Goal: Information Seeking & Learning: Learn about a topic

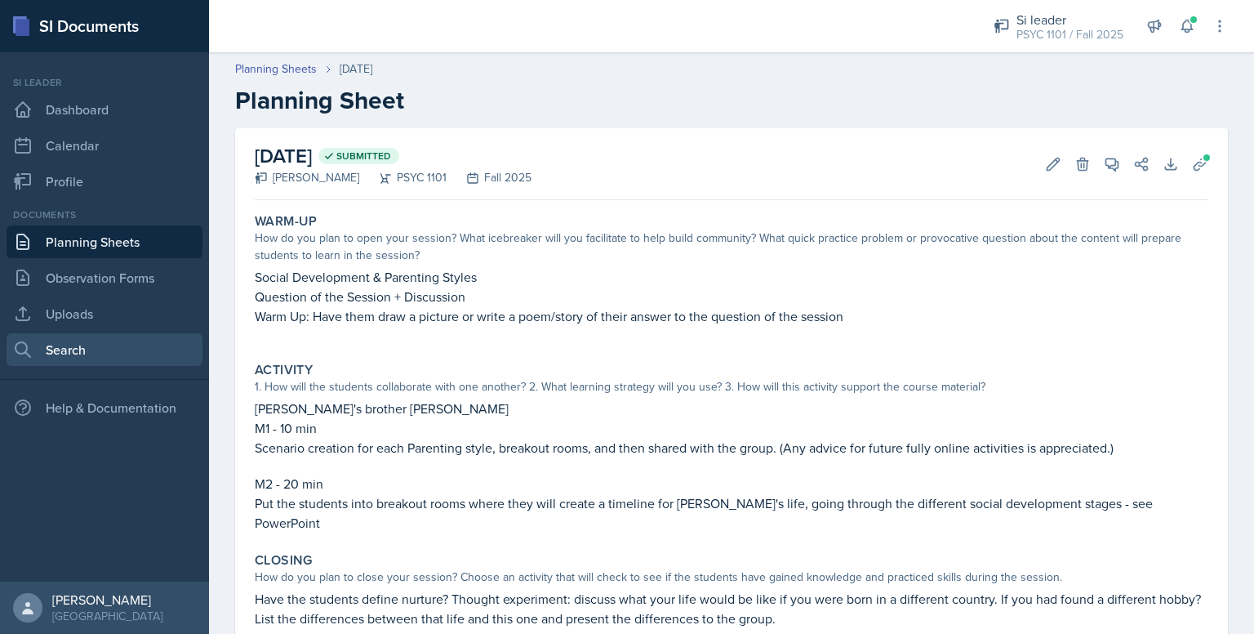
click at [131, 348] on link "Search" at bounding box center [105, 349] width 196 height 33
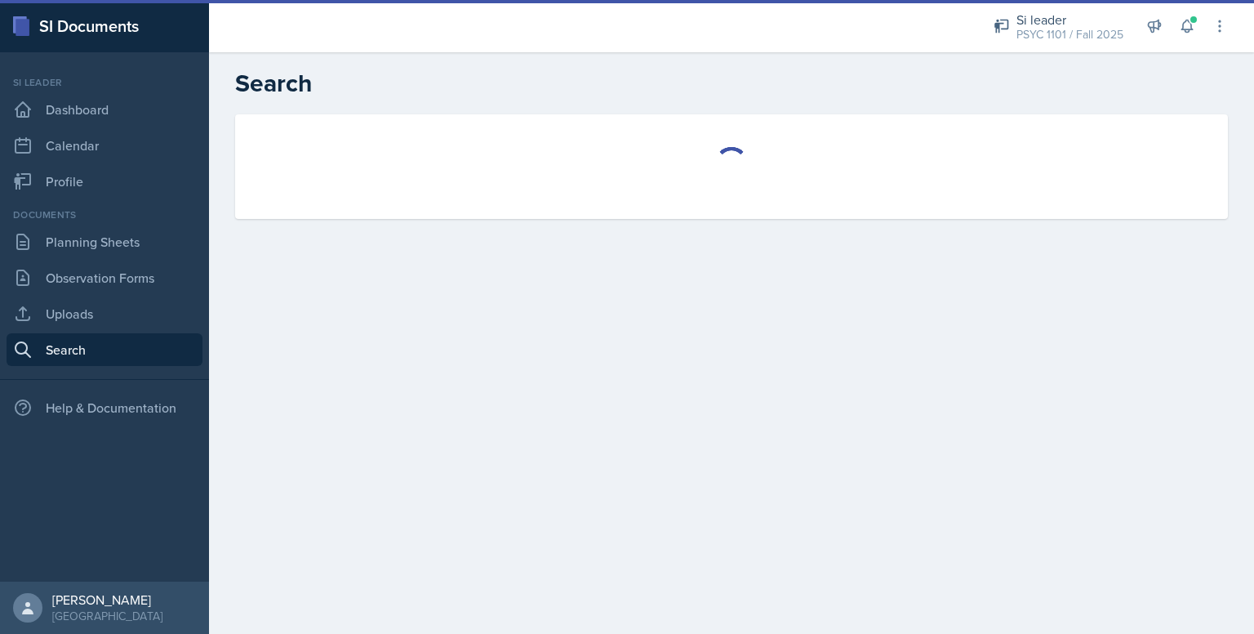
select select "all"
select select "1"
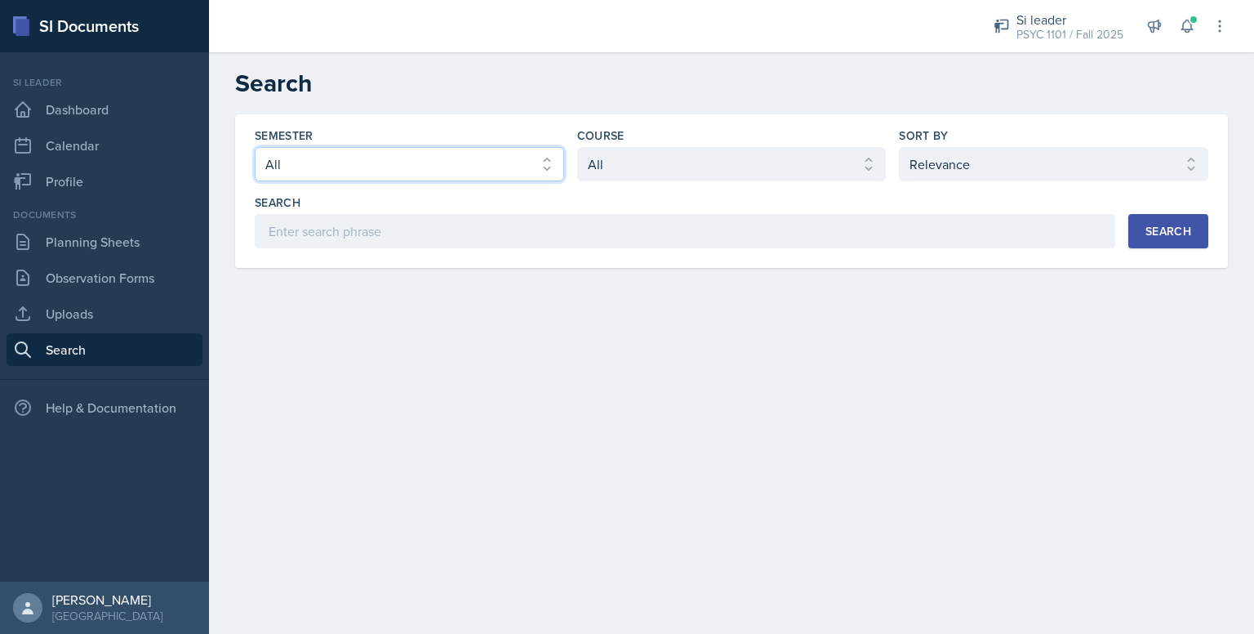
click at [387, 167] on select "Select semester All Fall 2025 Summer 2025 Spring 2025 Fall 2024 Summer 2024 Spr…" at bounding box center [409, 164] width 309 height 34
click at [613, 151] on select "Select course All ACCT 2101 ACCT 2102 ACCT 4050 ANTH 1102 ANTH 3301 ARCH 1000 A…" at bounding box center [731, 164] width 309 height 34
select select "93a945cf-eb40-40a1-82f0-d0905c6d75b7"
click at [577, 147] on select "Select course All ACCT 2101 ACCT 2102 ACCT 4050 ANTH 1102 ANTH 3301 ARCH 1000 A…" at bounding box center [731, 164] width 309 height 34
click at [942, 174] on select "Select sort by Relevance Document Date (Asc) Document Date (Desc)" at bounding box center [1053, 164] width 309 height 34
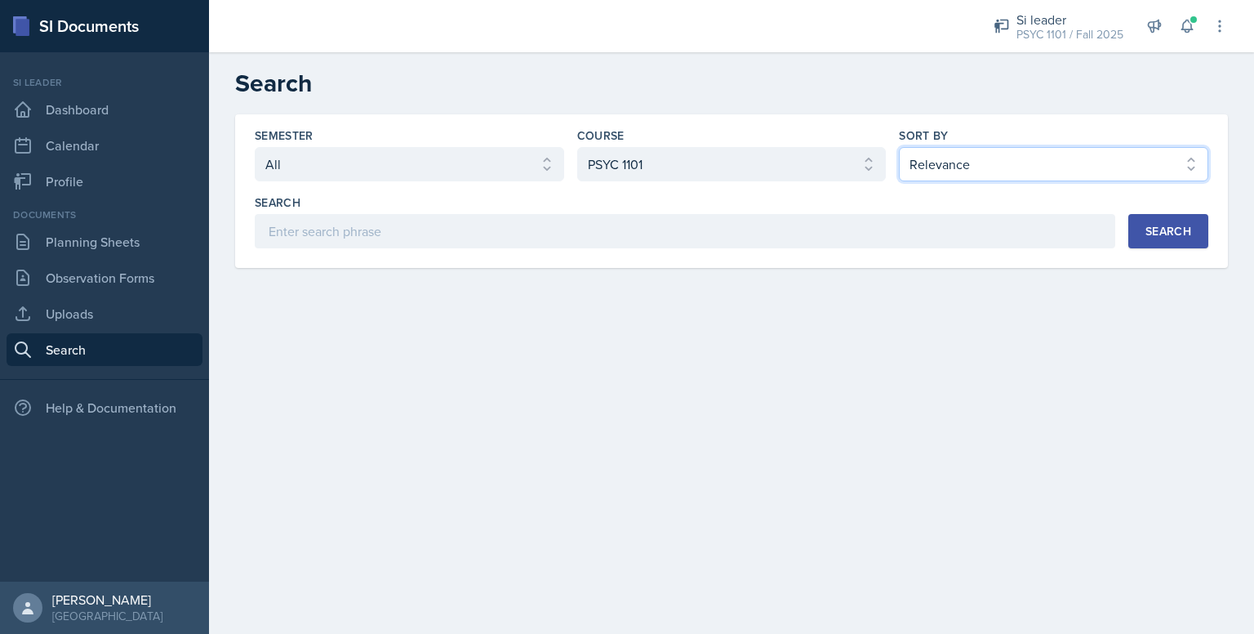
click at [941, 171] on select "Select sort by Relevance Document Date (Asc) Document Date (Desc)" at bounding box center [1053, 164] width 309 height 34
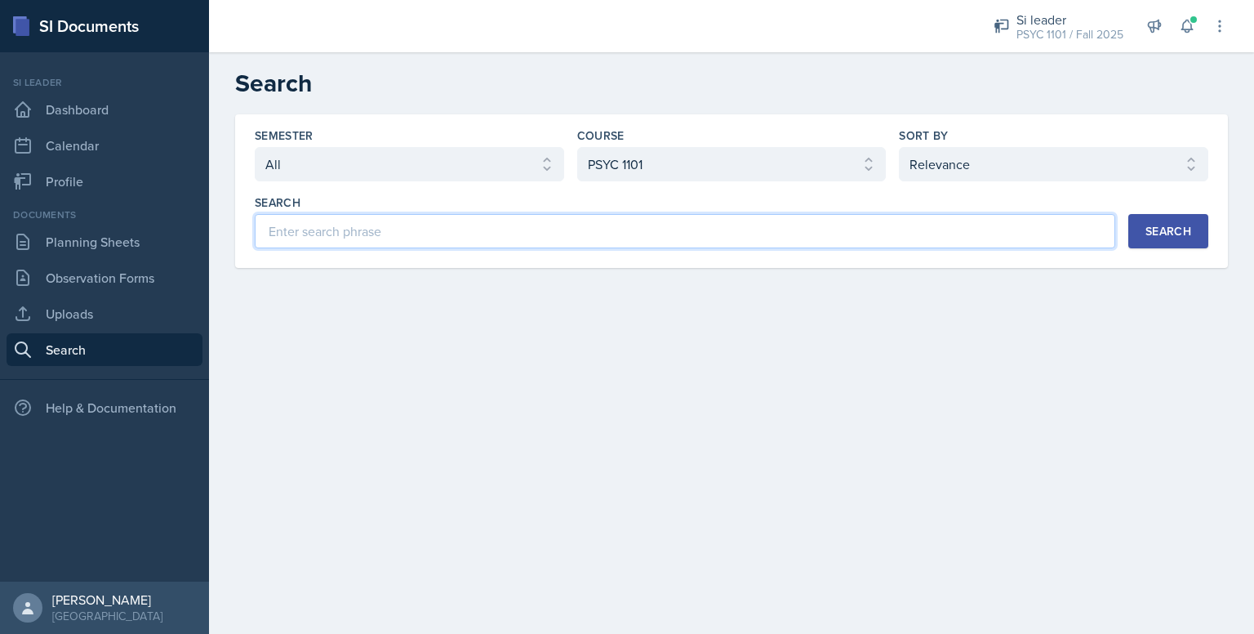
click at [847, 233] on input at bounding box center [685, 231] width 861 height 34
type input "conditioning"
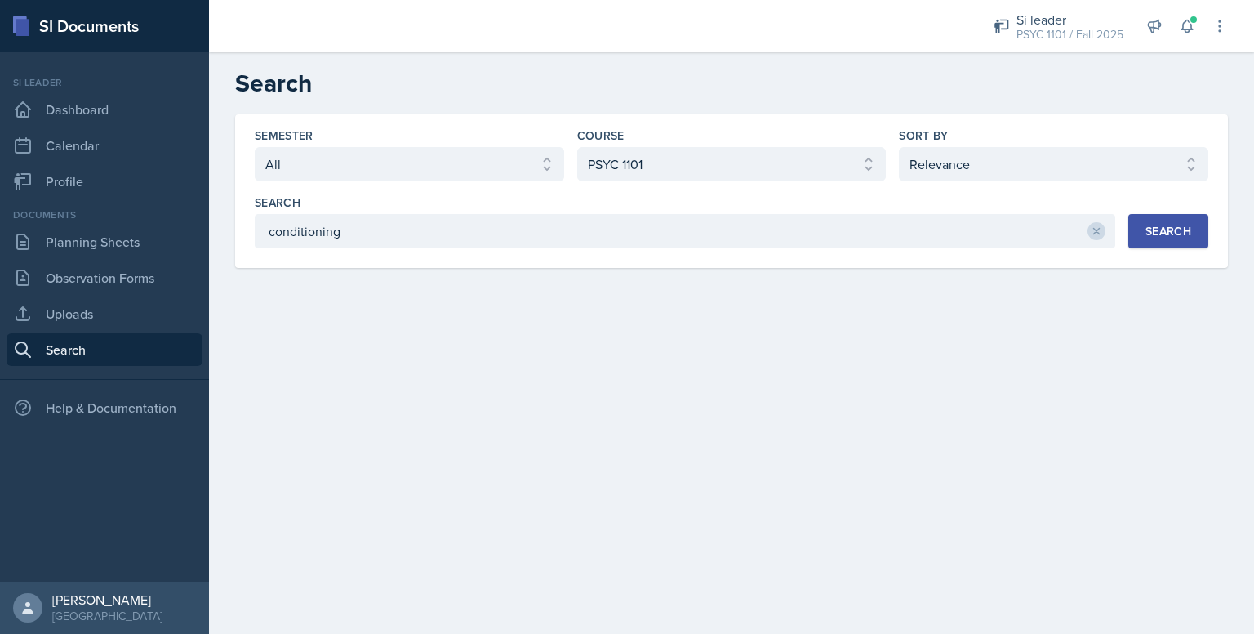
click at [1154, 239] on button "Search" at bounding box center [1168, 231] width 80 height 34
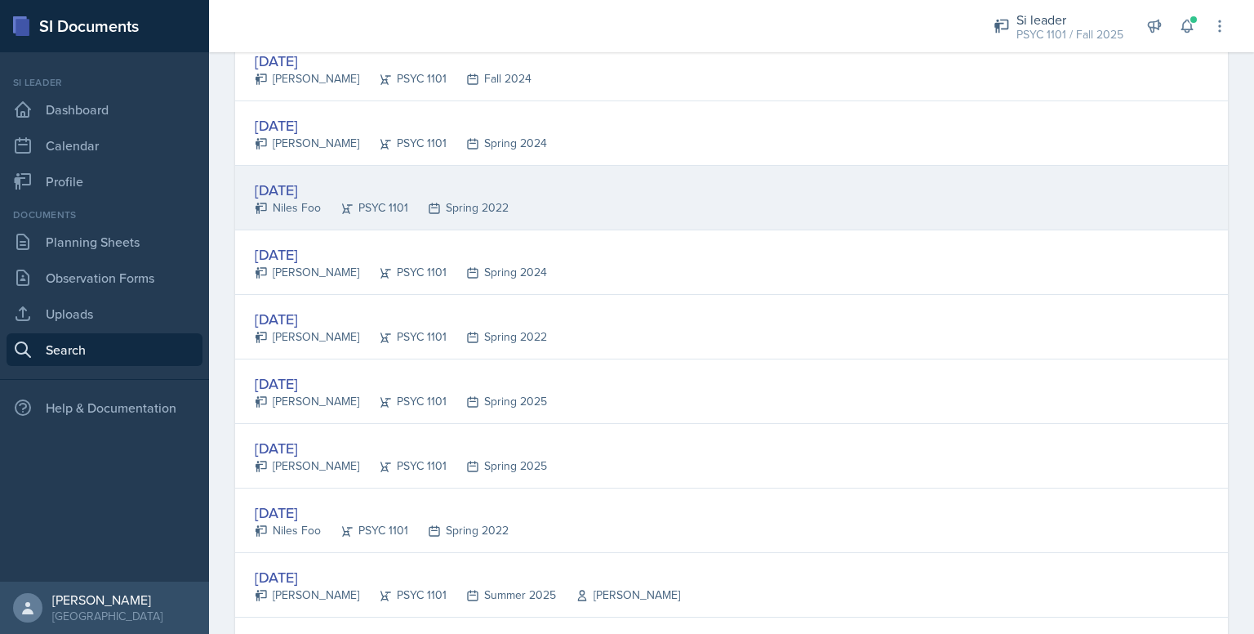
scroll to position [299, 0]
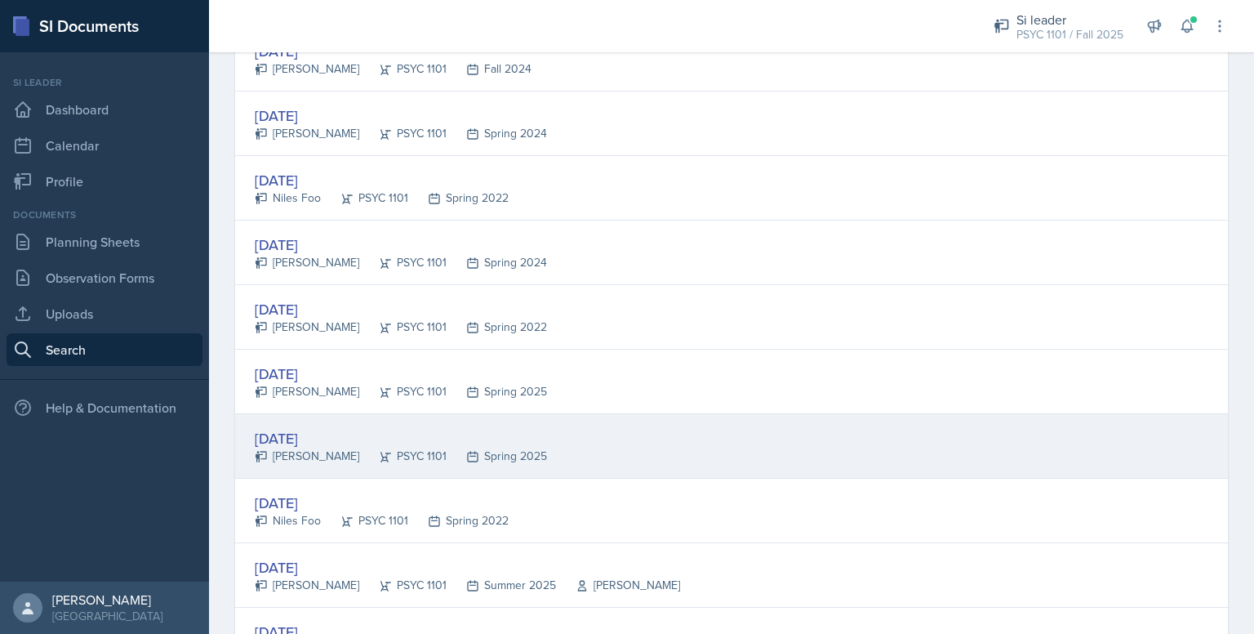
click at [516, 448] on div "Spring 2025" at bounding box center [497, 455] width 100 height 17
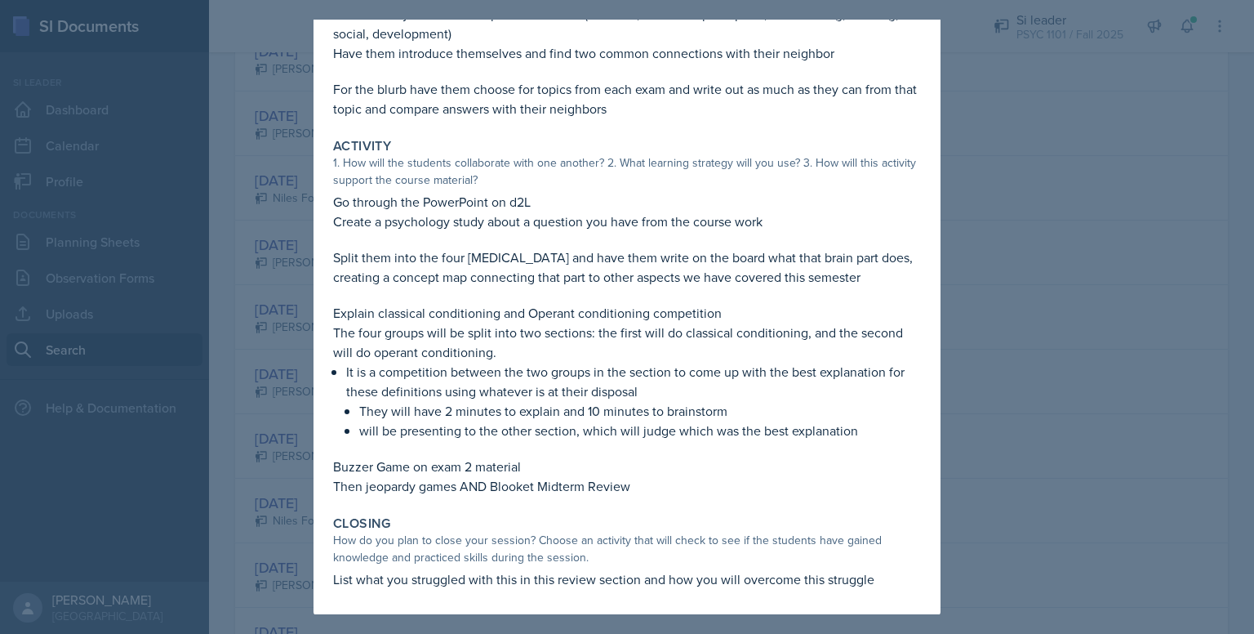
scroll to position [174, 0]
click at [952, 393] on div at bounding box center [627, 317] width 1254 height 634
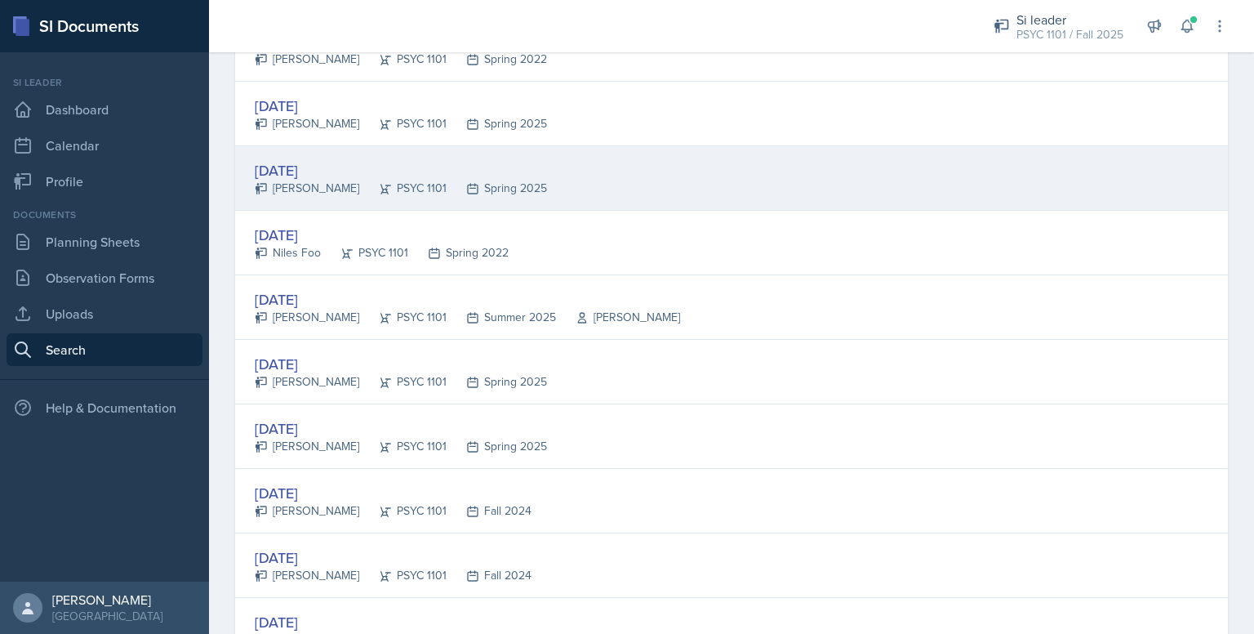
scroll to position [567, 0]
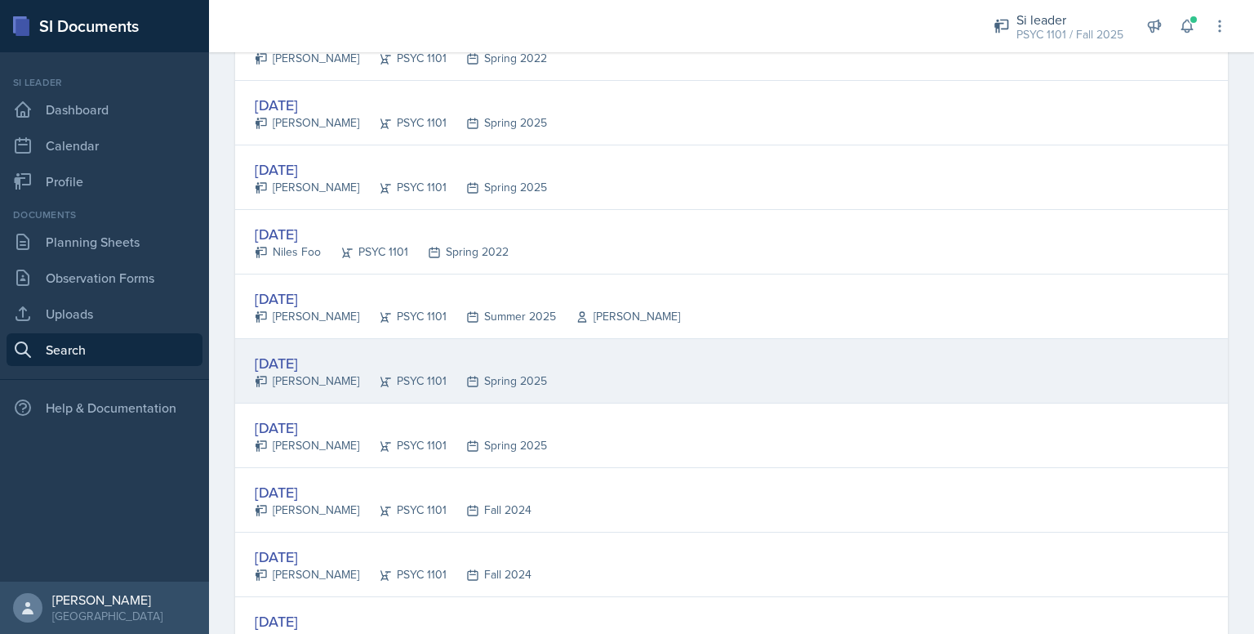
click at [542, 393] on div "[DATE] [PERSON_NAME] PSYC 1101 Spring 2025" at bounding box center [731, 371] width 993 height 65
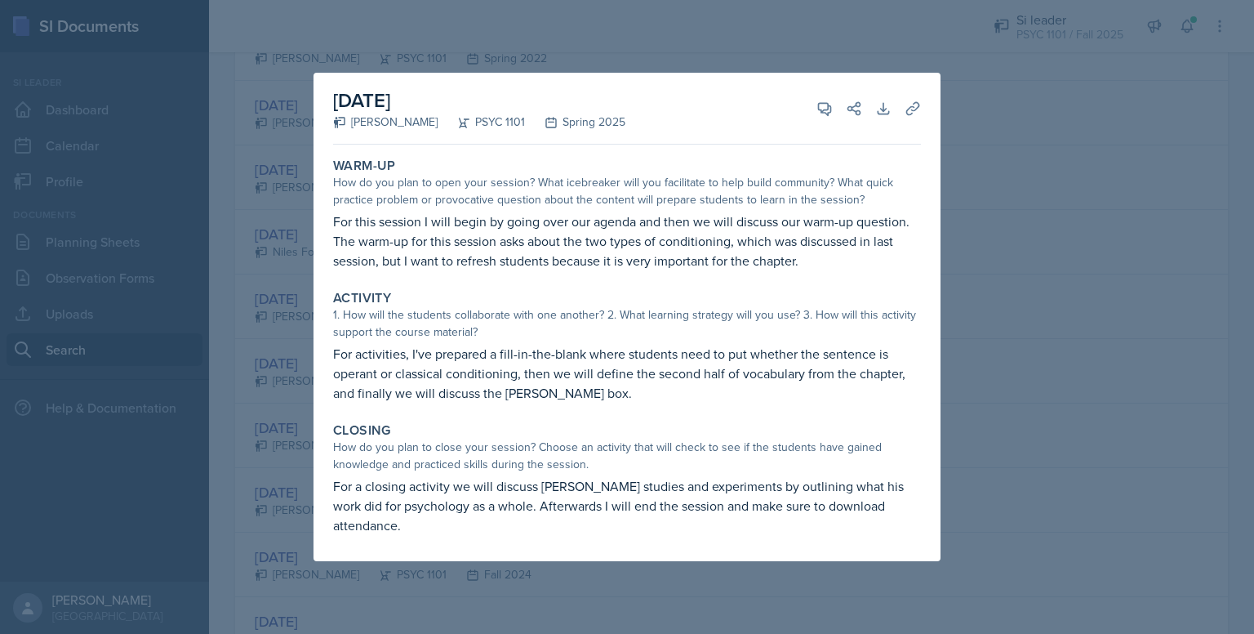
click at [998, 448] on div at bounding box center [627, 317] width 1254 height 634
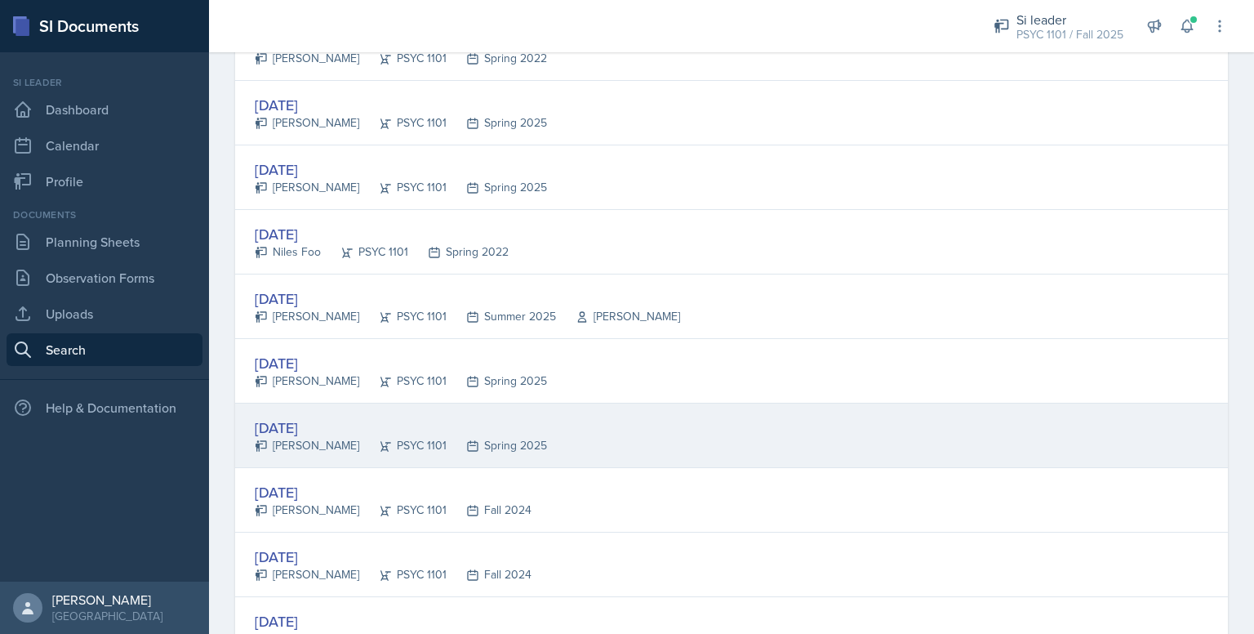
click at [836, 409] on div "[DATE] [PERSON_NAME] PSYC 1101 Spring 2025" at bounding box center [731, 435] width 993 height 65
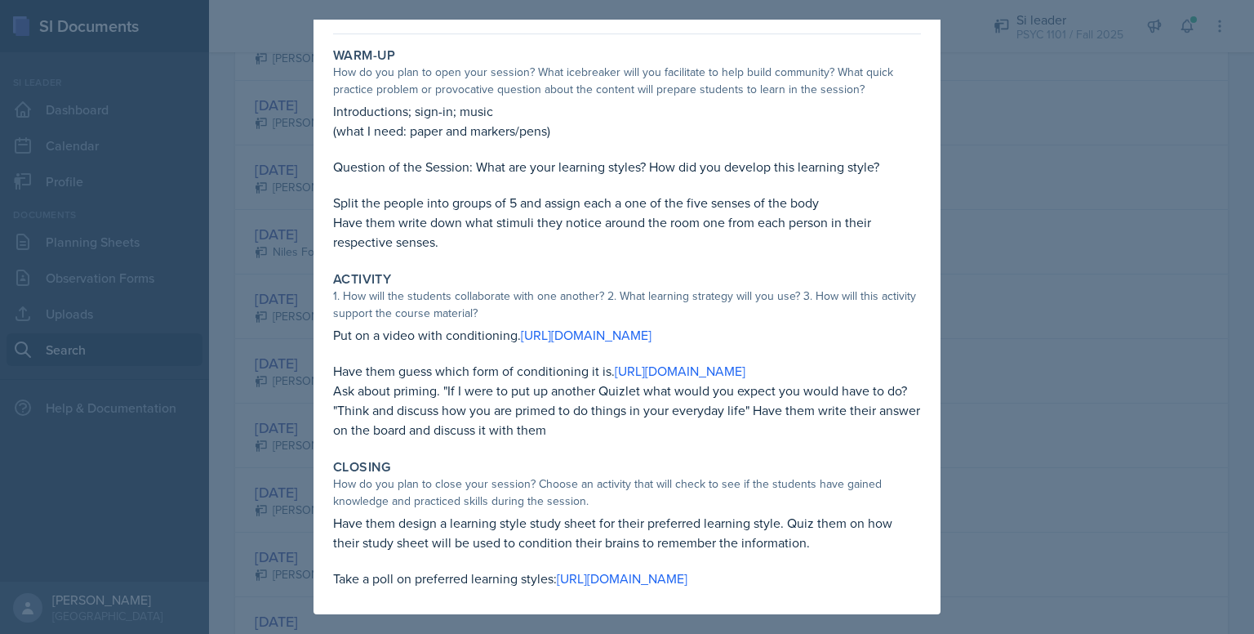
scroll to position [115, 0]
click at [1035, 464] on div at bounding box center [627, 317] width 1254 height 634
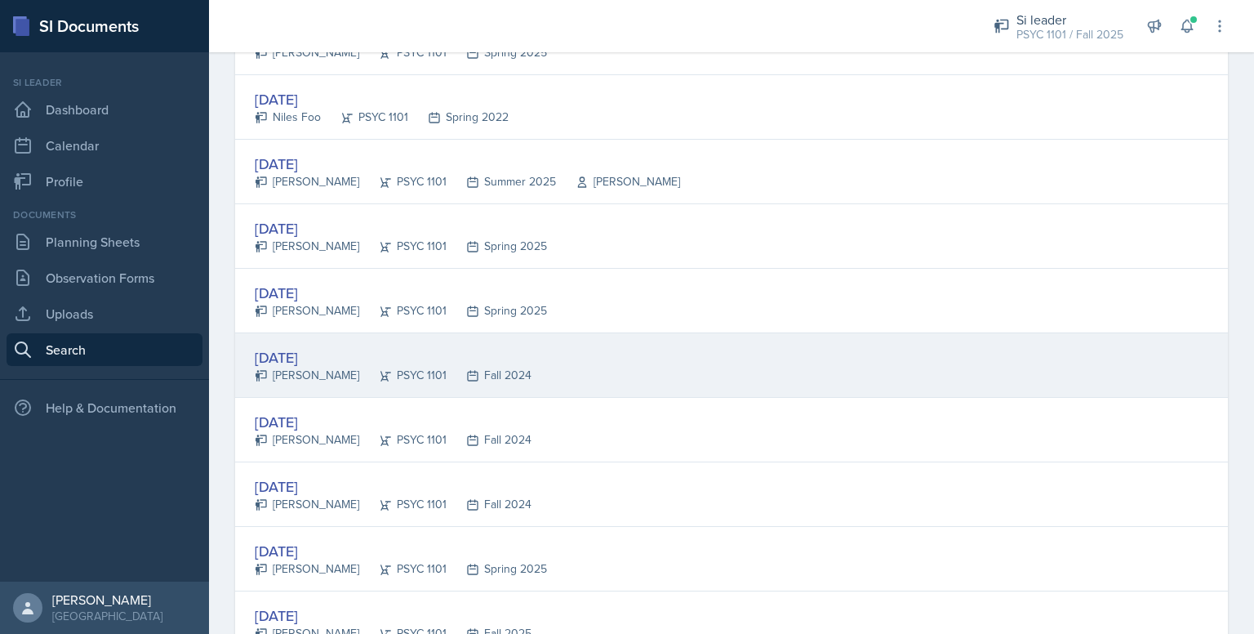
scroll to position [0, 0]
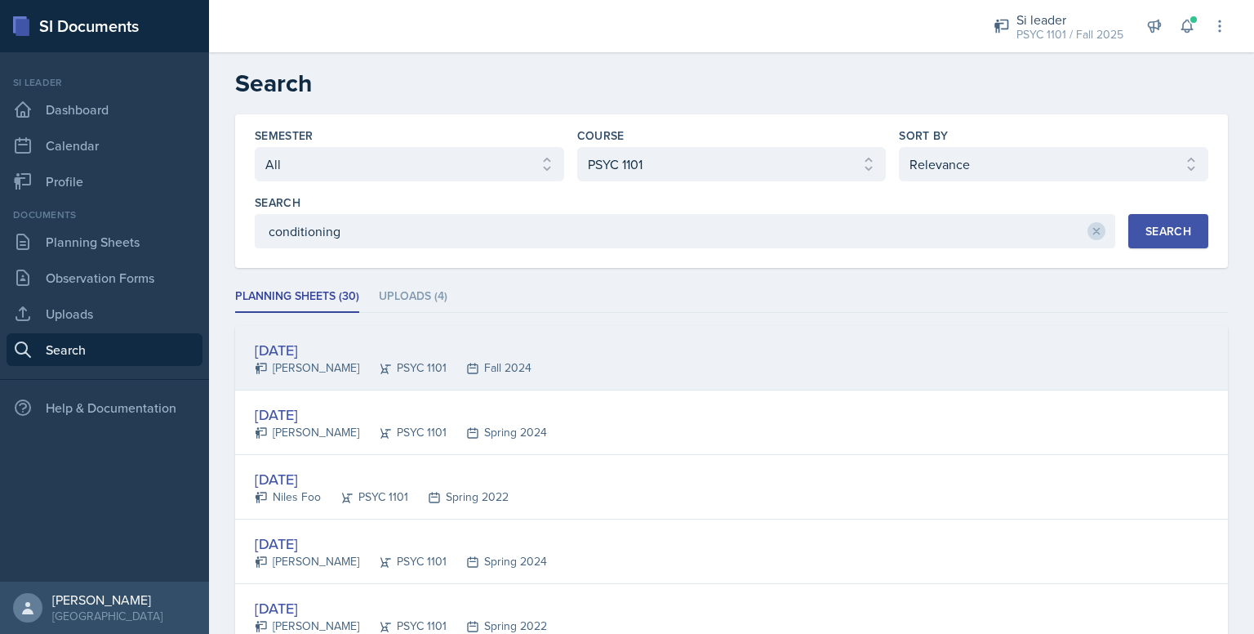
click at [555, 350] on div "[DATE] [PERSON_NAME] PSYC 1101 Fall 2024" at bounding box center [731, 358] width 993 height 65
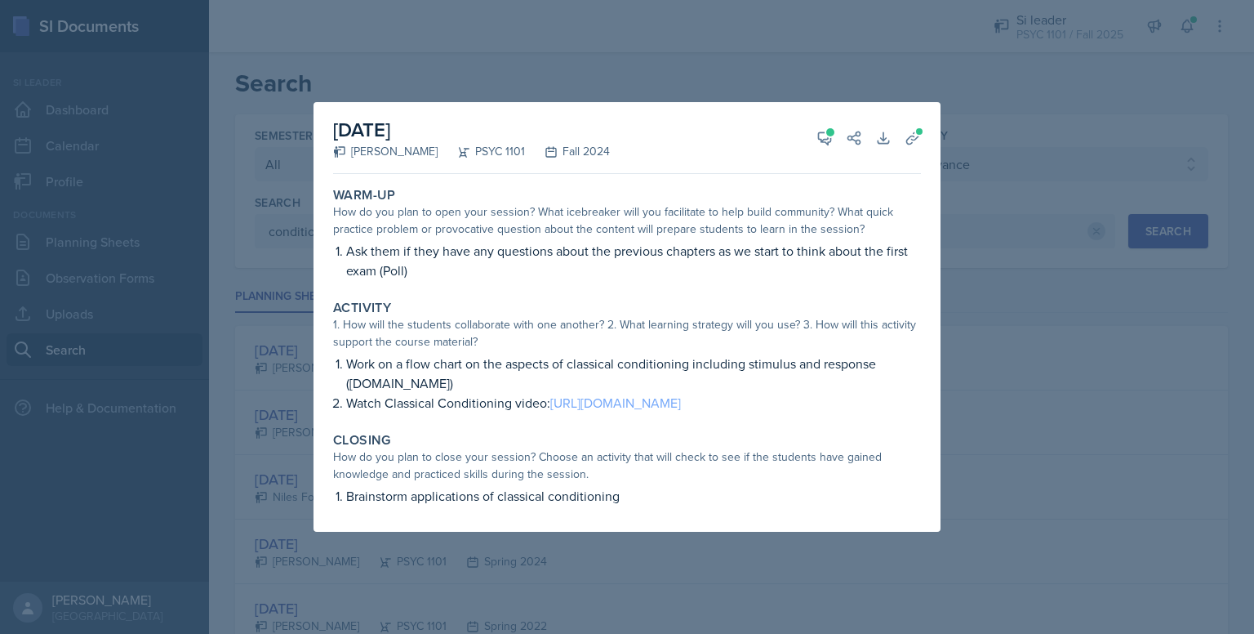
click at [664, 403] on link "[URL][DOMAIN_NAME]" at bounding box center [615, 403] width 131 height 18
click at [197, 507] on div at bounding box center [627, 317] width 1254 height 634
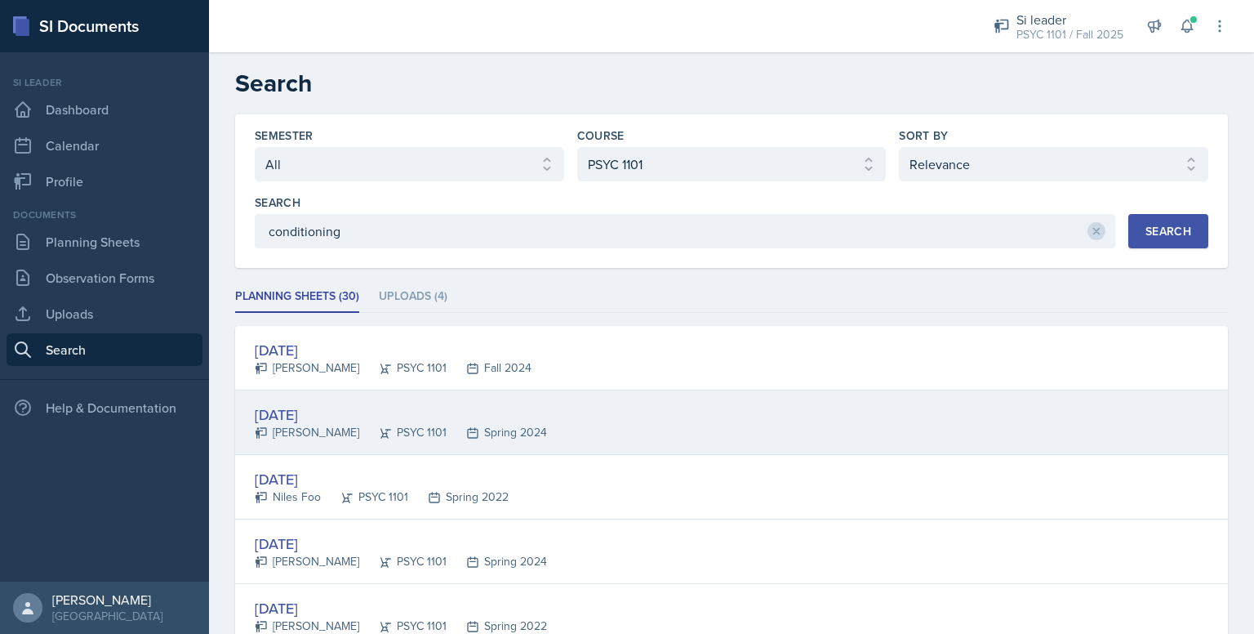
click at [305, 433] on div "[PERSON_NAME]" at bounding box center [307, 432] width 105 height 17
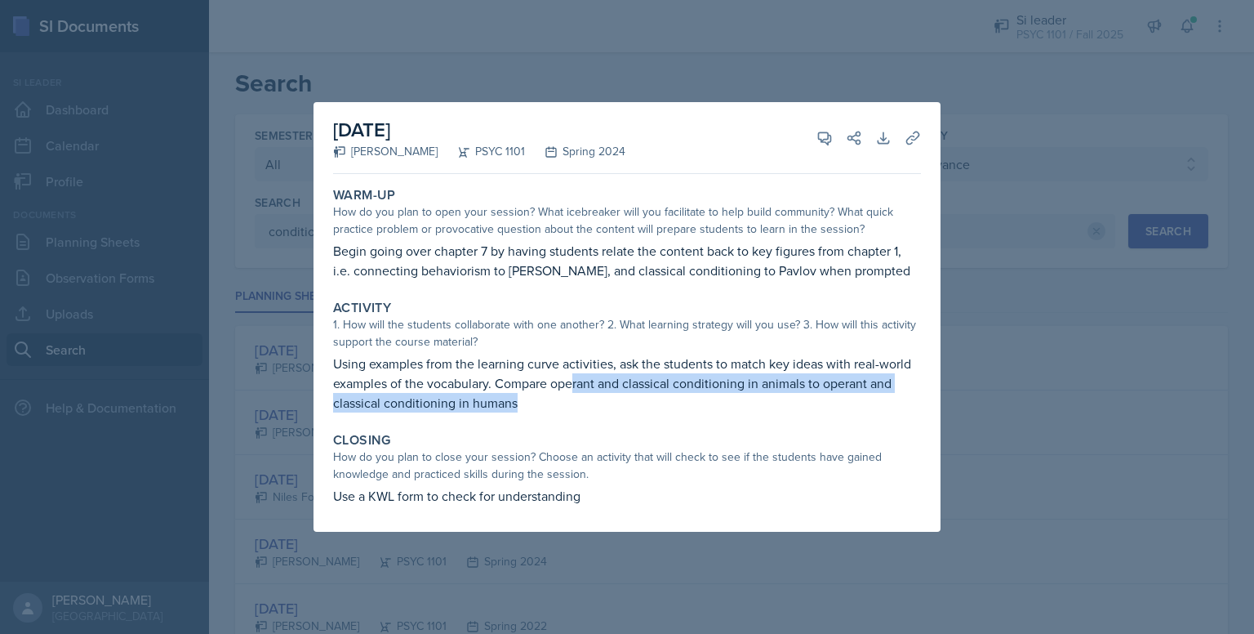
drag, startPoint x: 574, startPoint y: 378, endPoint x: 616, endPoint y: 411, distance: 53.6
click at [616, 411] on p "Using examples from the learning curve activities, ask the students to match ke…" at bounding box center [627, 383] width 588 height 59
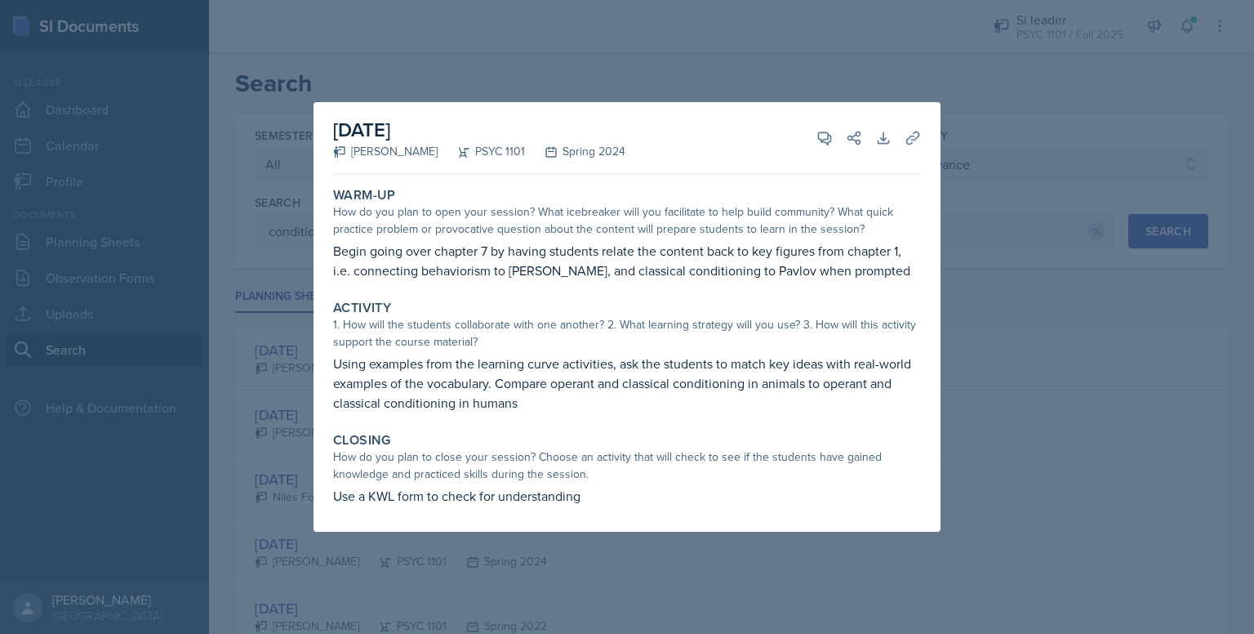
click at [532, 425] on div "Closing How do you plan to close your session? Choose an activity that will che…" at bounding box center [627, 468] width 601 height 87
click at [286, 413] on div at bounding box center [627, 317] width 1254 height 634
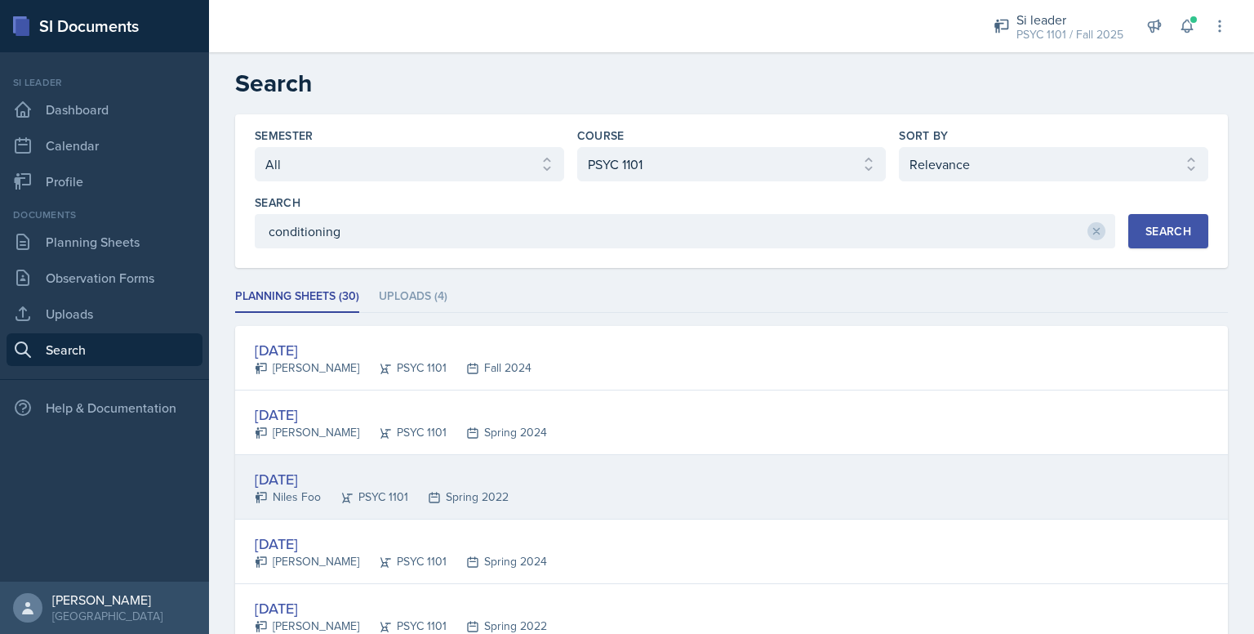
click at [320, 507] on div "[DATE] [PERSON_NAME] PSYC 1101 Spring 2022" at bounding box center [731, 487] width 993 height 65
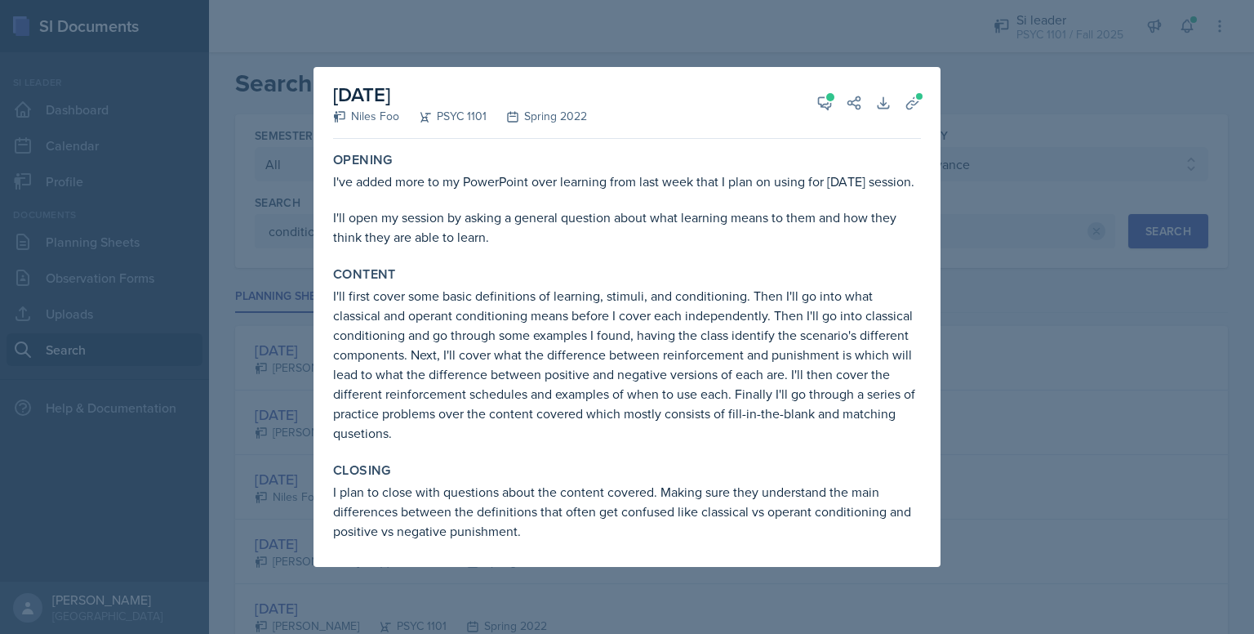
click at [1088, 350] on div at bounding box center [627, 317] width 1254 height 634
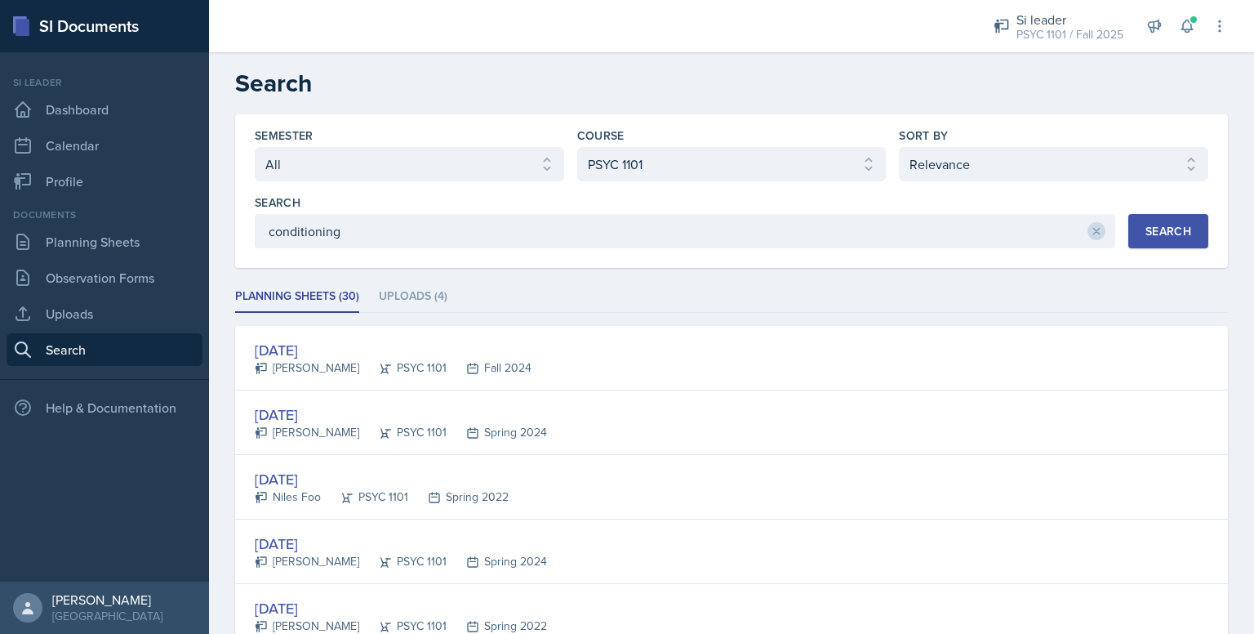
click at [807, 25] on div at bounding box center [586, 26] width 729 height 52
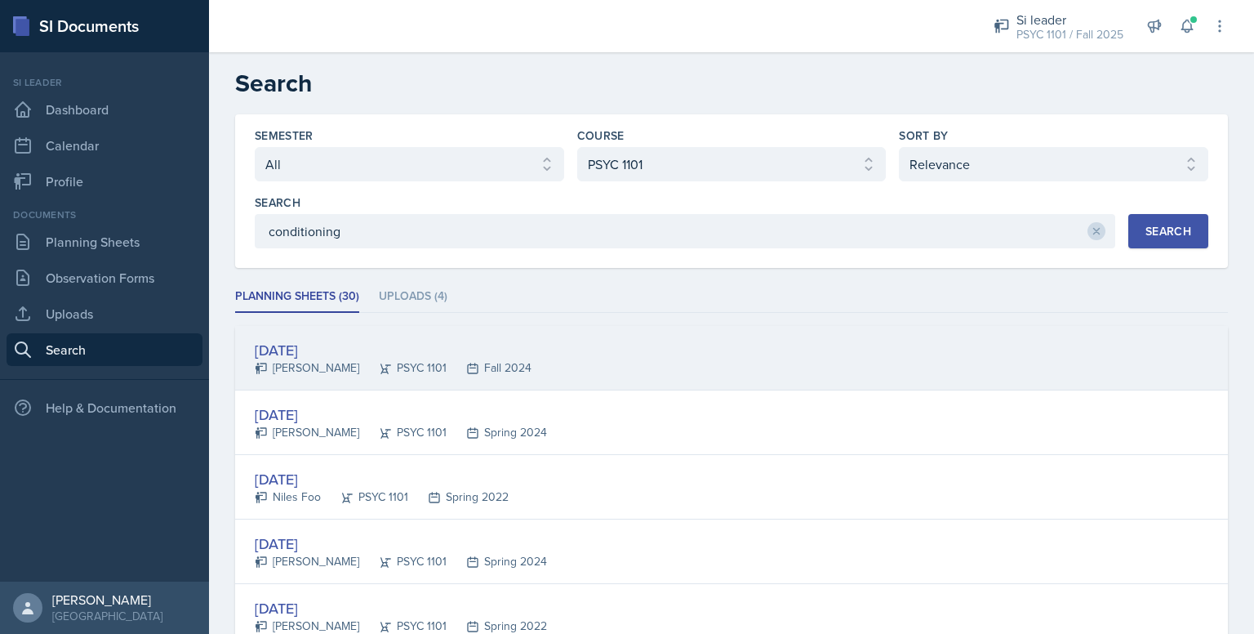
click at [526, 382] on div "[DATE] [PERSON_NAME] PSYC 1101 Fall 2024" at bounding box center [731, 358] width 993 height 65
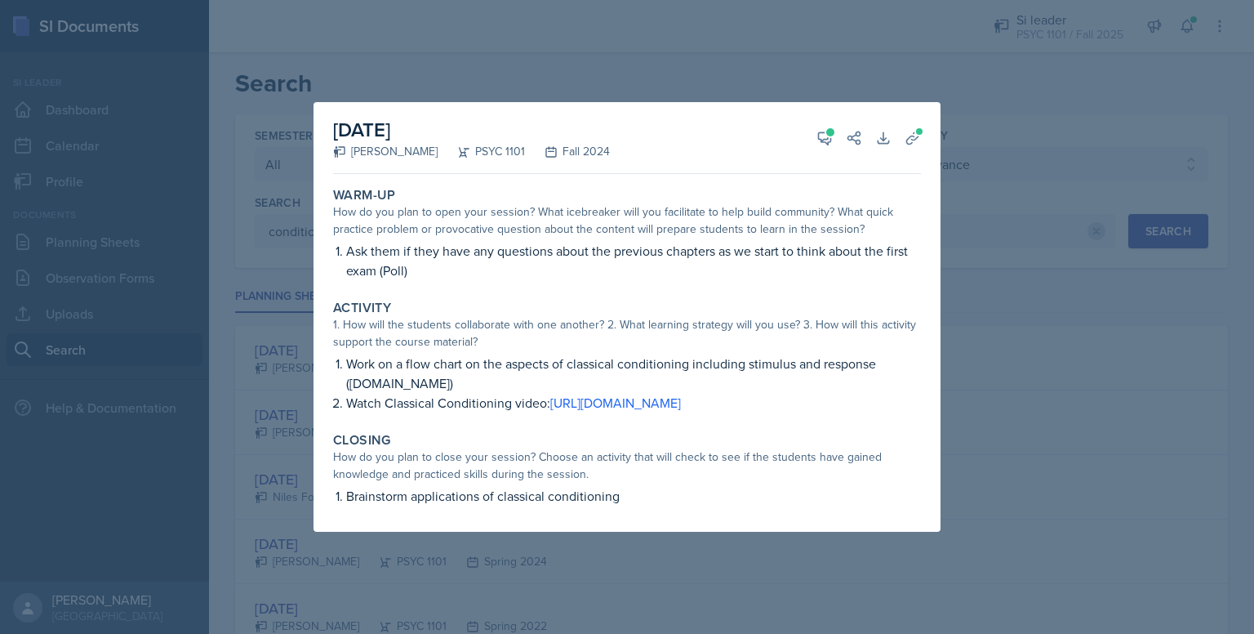
click at [994, 238] on div at bounding box center [627, 317] width 1254 height 634
